Goal: Check status: Check status

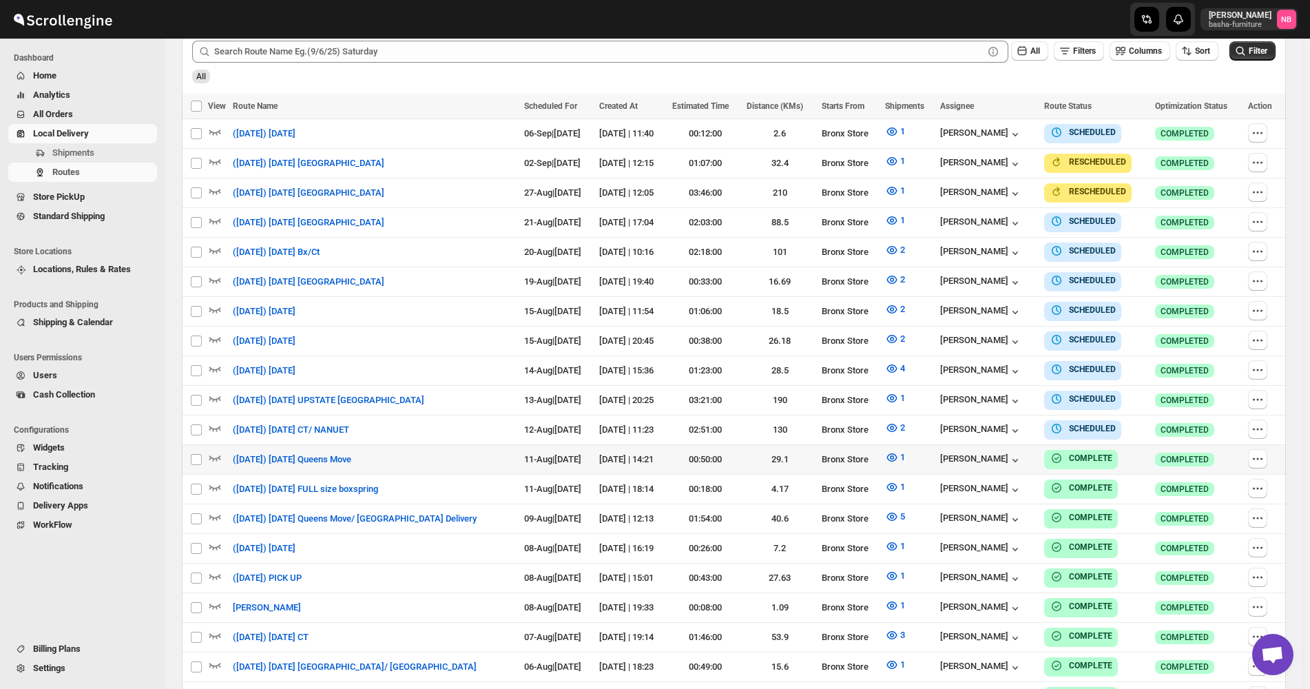
scroll to position [413, 0]
click at [898, 421] on icon "button" at bounding box center [892, 428] width 14 height 14
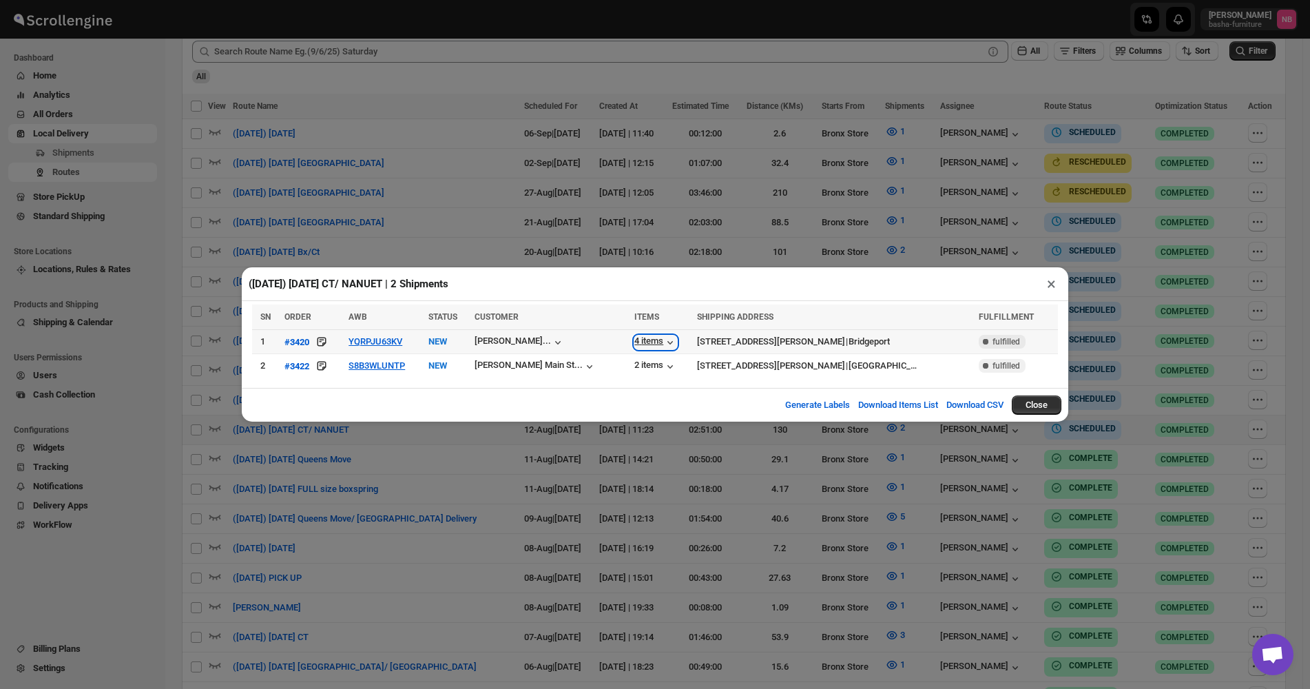
click at [635, 347] on div "4 items" at bounding box center [656, 343] width 43 height 14
click at [635, 367] on div "2 items" at bounding box center [656, 367] width 43 height 14
click at [584, 196] on div "([DATE]) [DATE] CT/ NANUET | 2 Shipments × SN ORDER AWB STATUS CUSTOMER ITEMS S…" at bounding box center [655, 344] width 1310 height 689
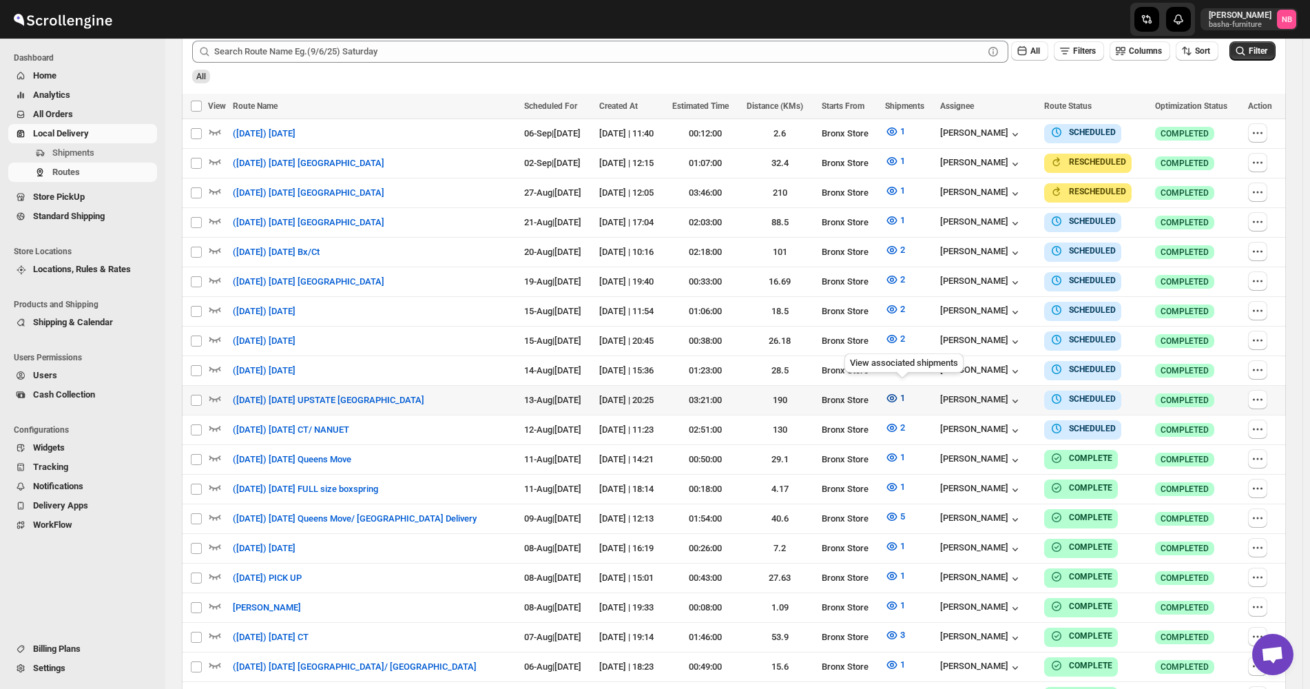
click at [899, 394] on icon "button" at bounding box center [892, 398] width 14 height 14
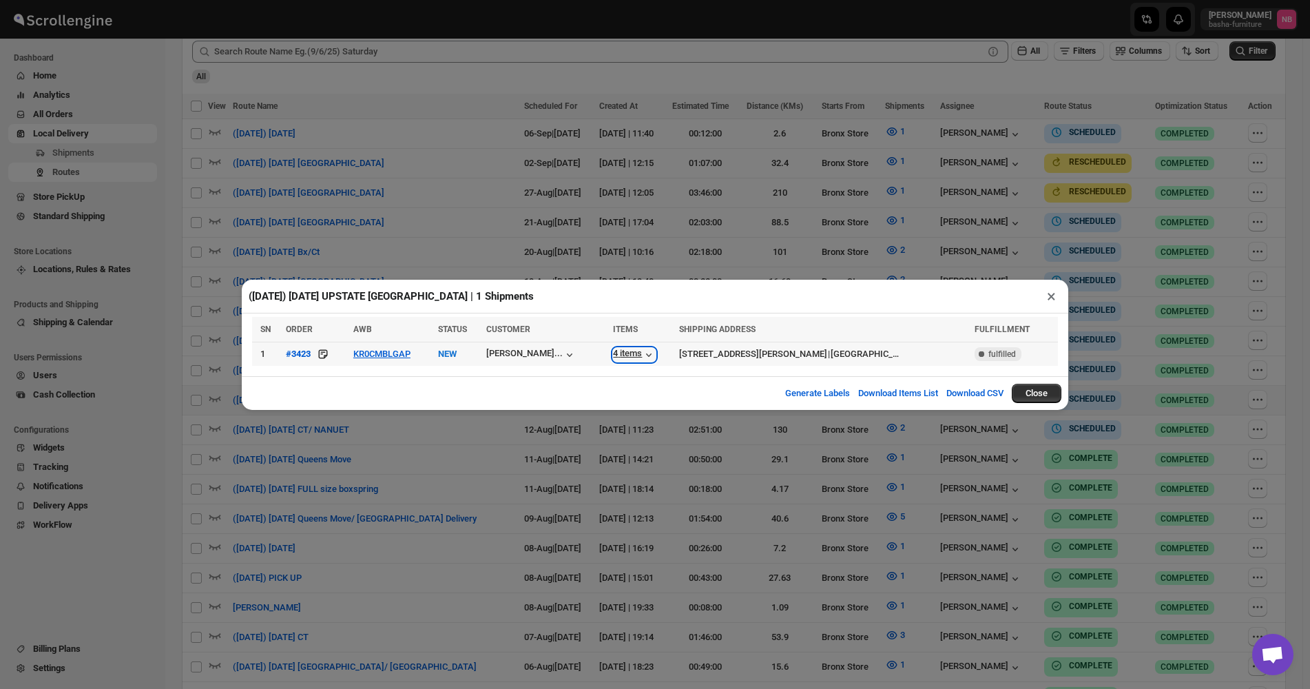
click at [649, 359] on icon "button" at bounding box center [649, 355] width 14 height 14
click at [784, 438] on div "([DATE]) [DATE] UPSTATE [GEOGRAPHIC_DATA] | 1 Shipments × SN ORDER AWB STATUS C…" at bounding box center [655, 344] width 1310 height 689
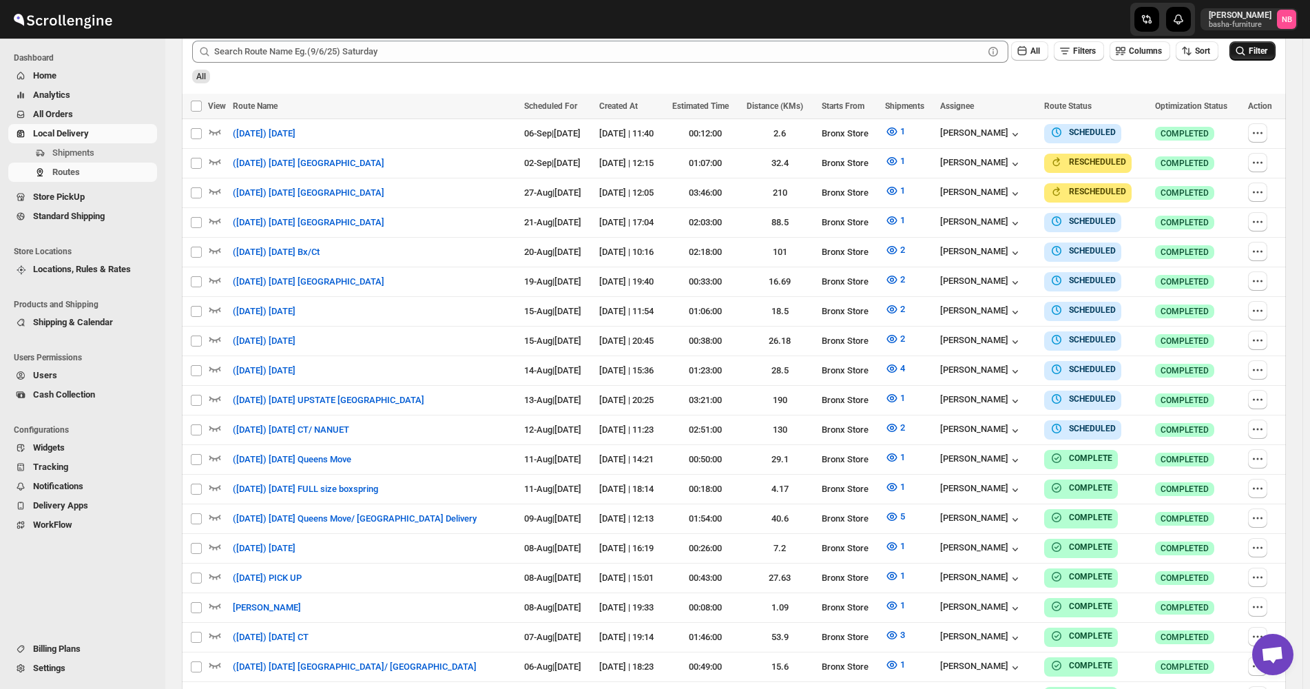
click at [1239, 54] on button "Filter" at bounding box center [1253, 50] width 46 height 19
click at [899, 425] on icon "button" at bounding box center [892, 428] width 14 height 14
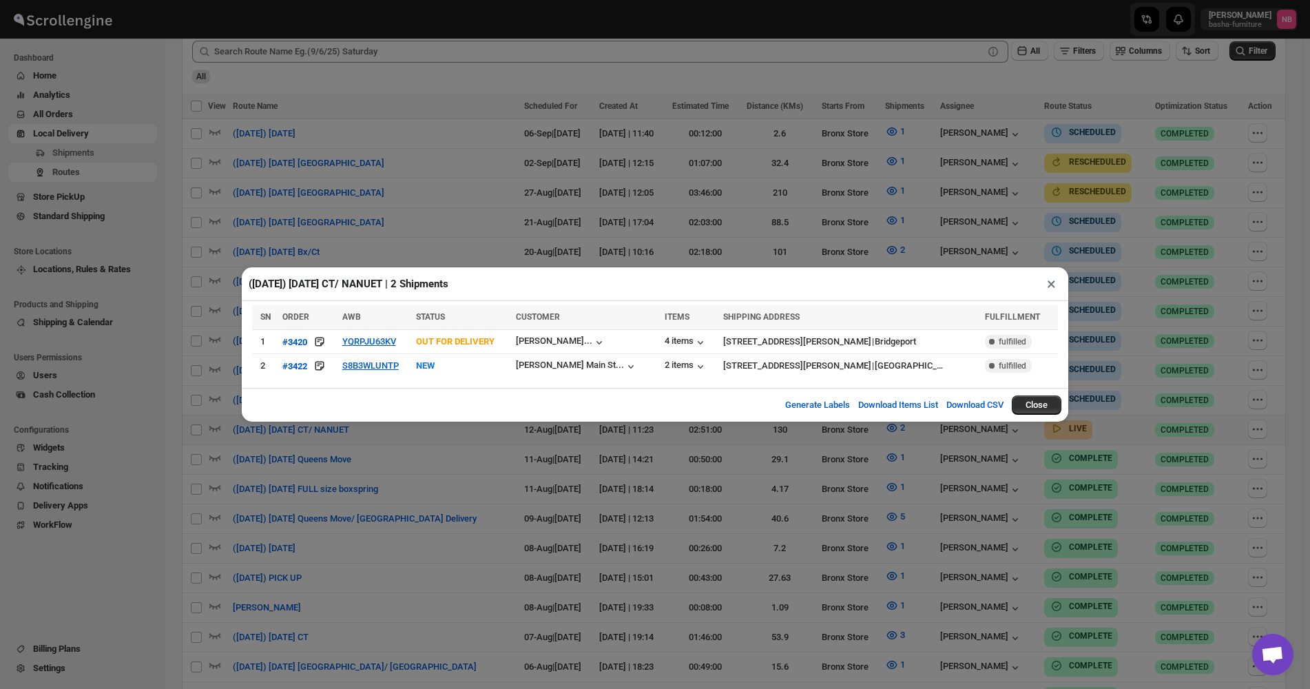
click at [1049, 288] on button "×" at bounding box center [1052, 283] width 20 height 19
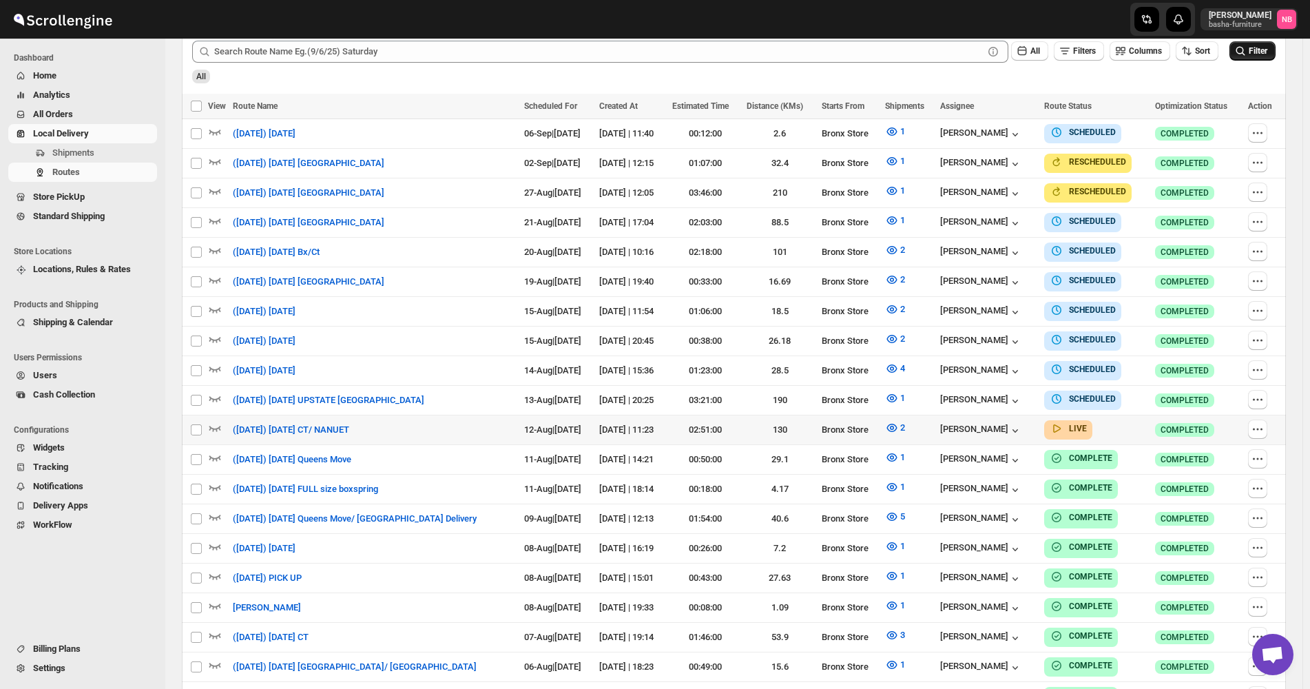
click at [1246, 55] on icon "submit" at bounding box center [1241, 51] width 9 height 9
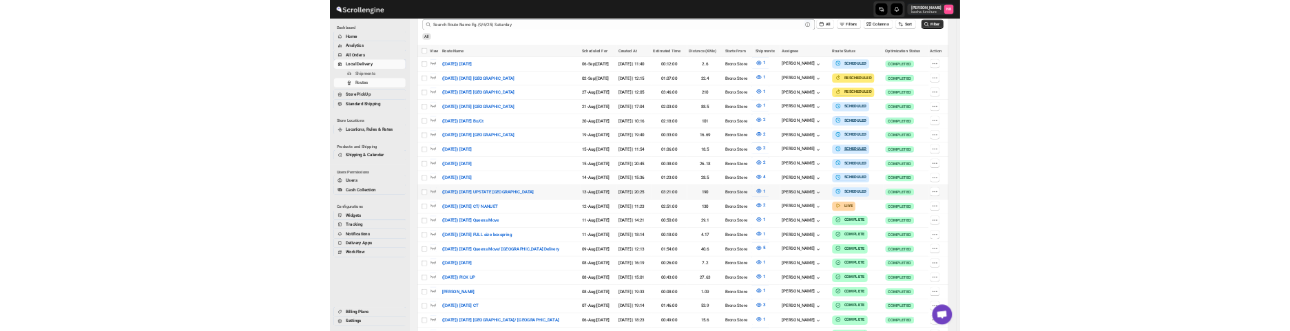
scroll to position [344, 0]
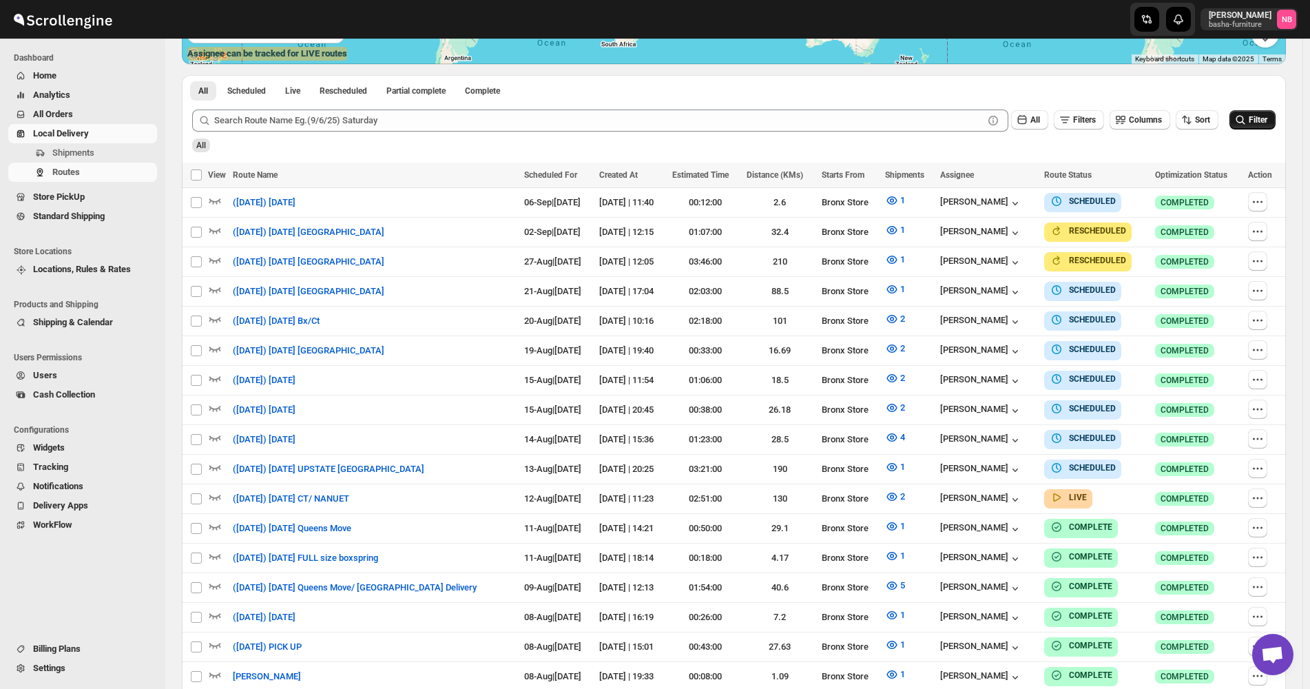
click at [1245, 126] on icon "submit" at bounding box center [1241, 120] width 14 height 14
